Goal: Transaction & Acquisition: Download file/media

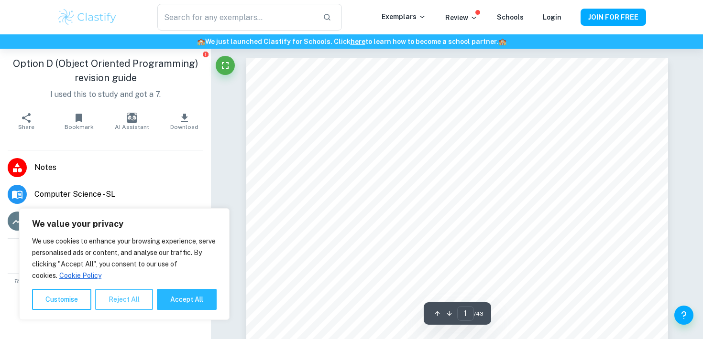
click at [120, 300] on button "Reject All" at bounding box center [124, 299] width 58 height 21
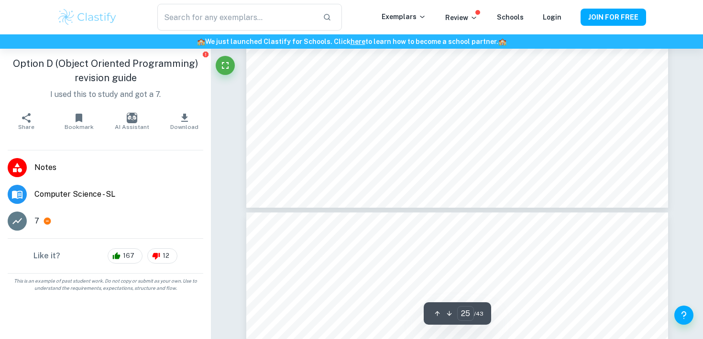
type input "26"
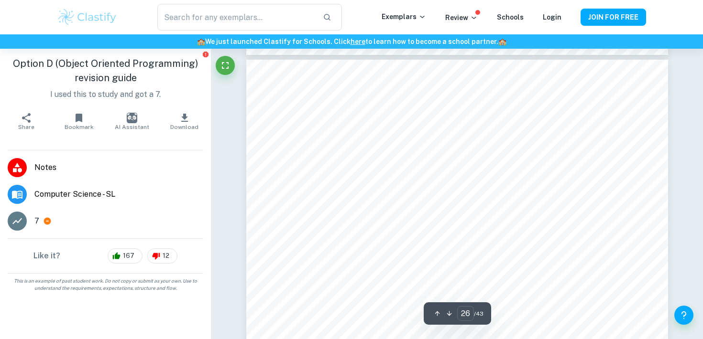
click at [190, 117] on button "Download" at bounding box center [184, 121] width 53 height 27
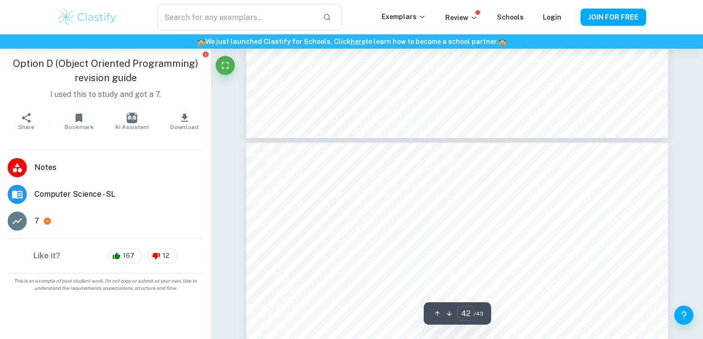
type input "43"
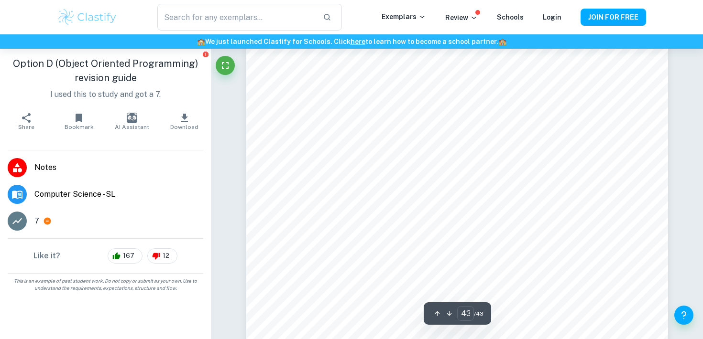
scroll to position [26108, 0]
